Goal: Find specific page/section: Find specific page/section

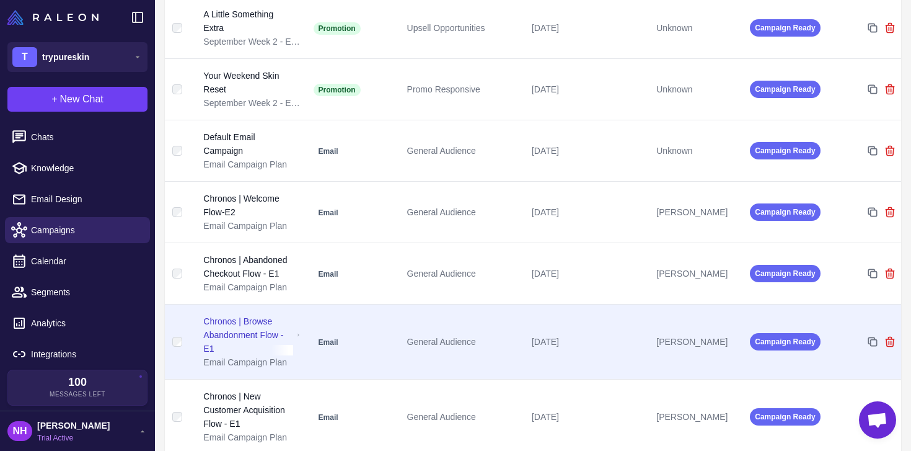
scroll to position [255, 0]
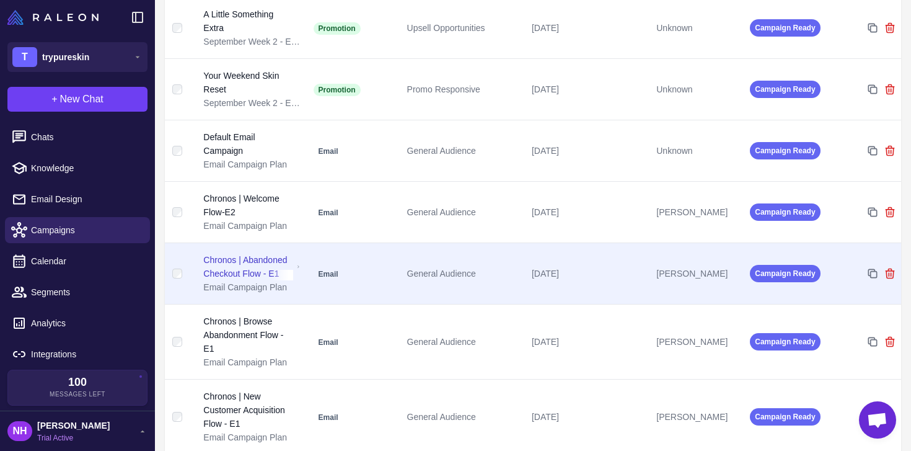
click at [233, 275] on div "Chronos | Abandoned Checkout Flow - E1" at bounding box center [247, 266] width 89 height 27
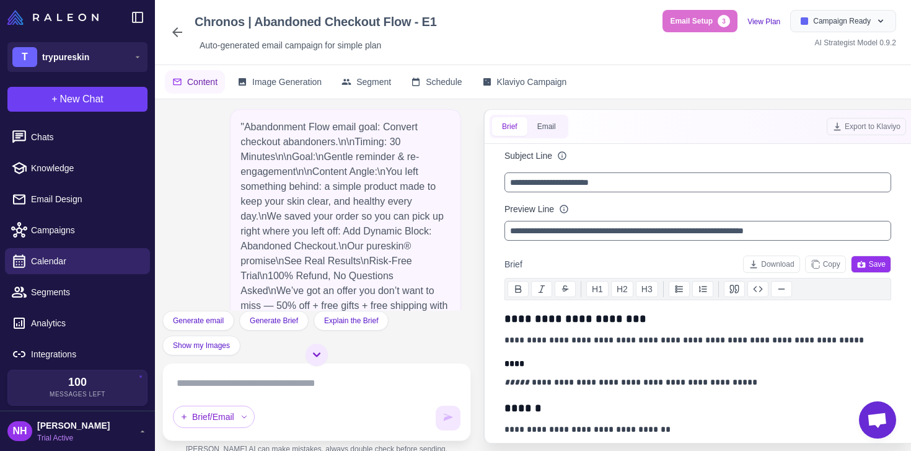
click at [178, 31] on icon at bounding box center [177, 32] width 15 height 15
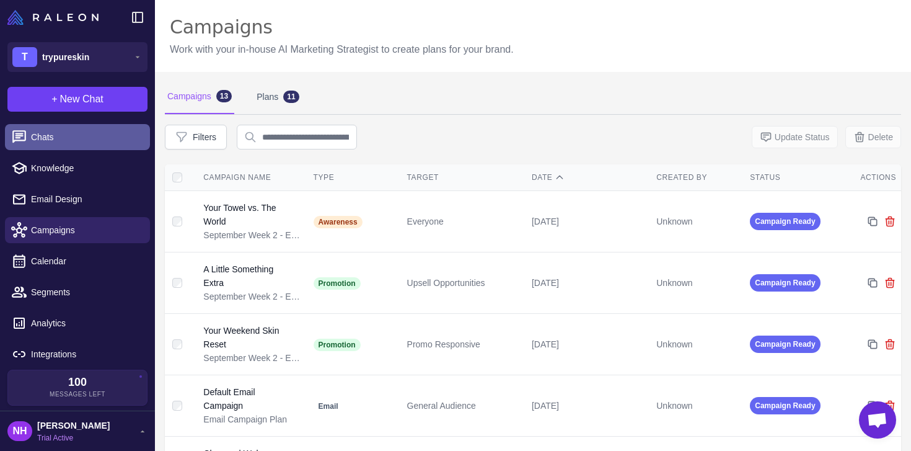
click at [59, 133] on span "Chats" at bounding box center [85, 137] width 109 height 14
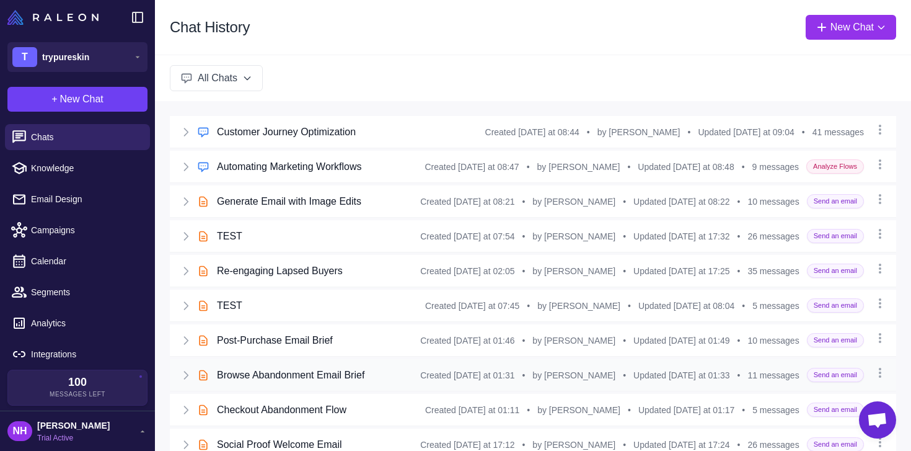
click at [315, 367] on h3 "Browse Abandonment Email Brief" at bounding box center [290, 374] width 147 height 15
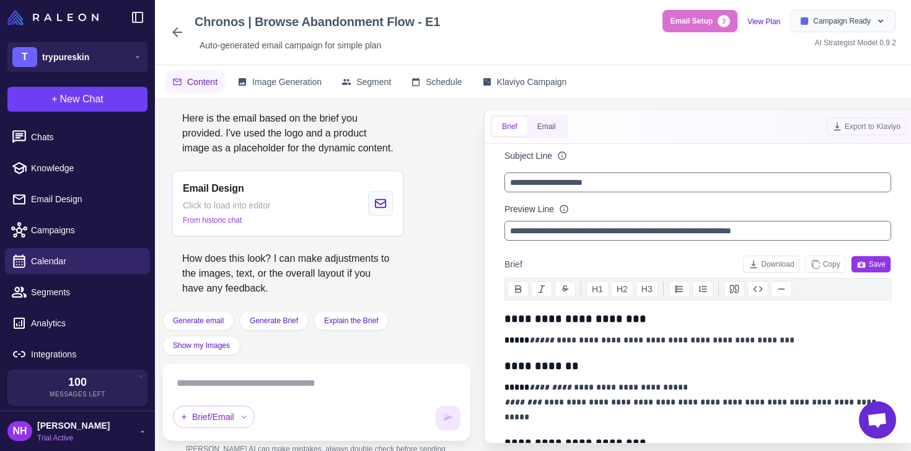
scroll to position [1162, 0]
